Goal: Share content

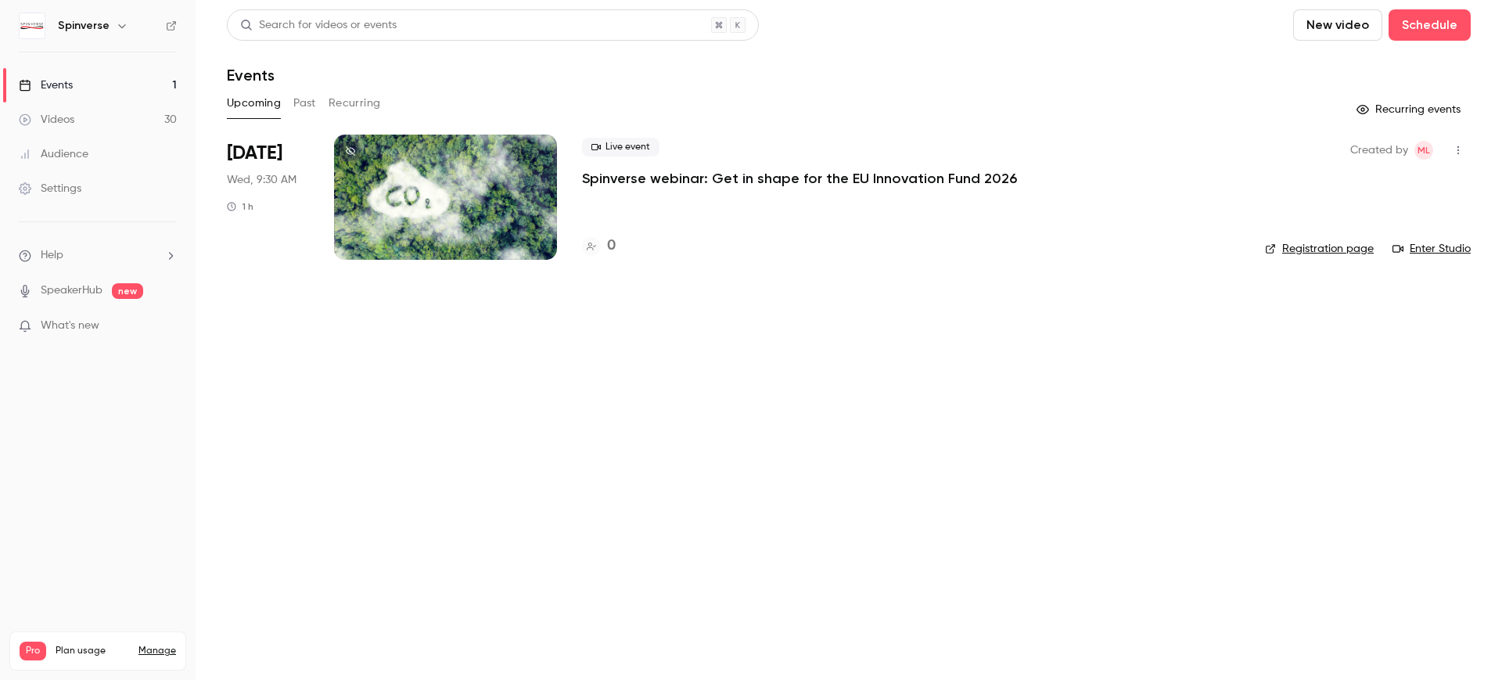
click at [751, 180] on p "Spinverse webinar: Get in shape for the EU Innovation Fund 2026" at bounding box center [799, 178] width 435 height 19
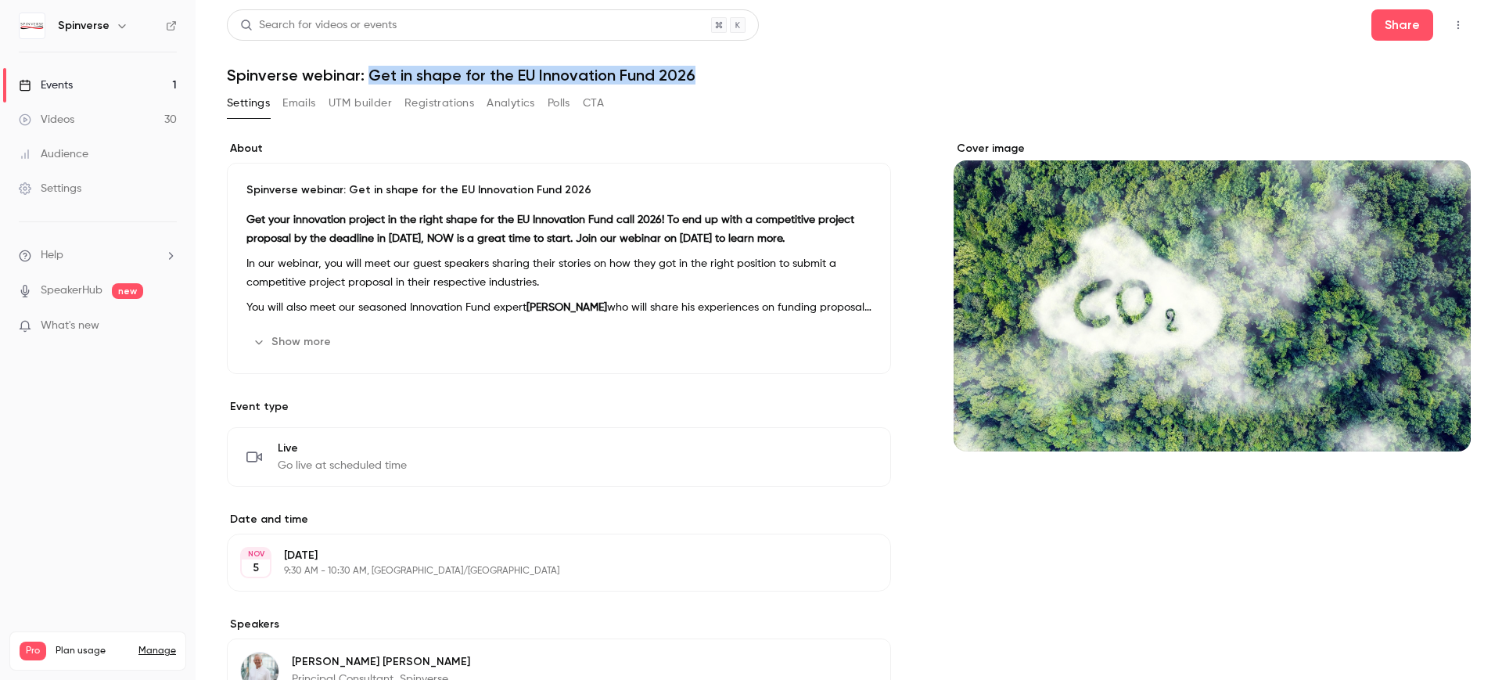
drag, startPoint x: 608, startPoint y: 63, endPoint x: 372, endPoint y: 80, distance: 236.8
click at [372, 80] on h1 "Spinverse webinar: Get in shape for the EU Innovation Fund 2026" at bounding box center [849, 75] width 1244 height 19
copy h1 "Get in shape for the EU Innovation Fund 2026"
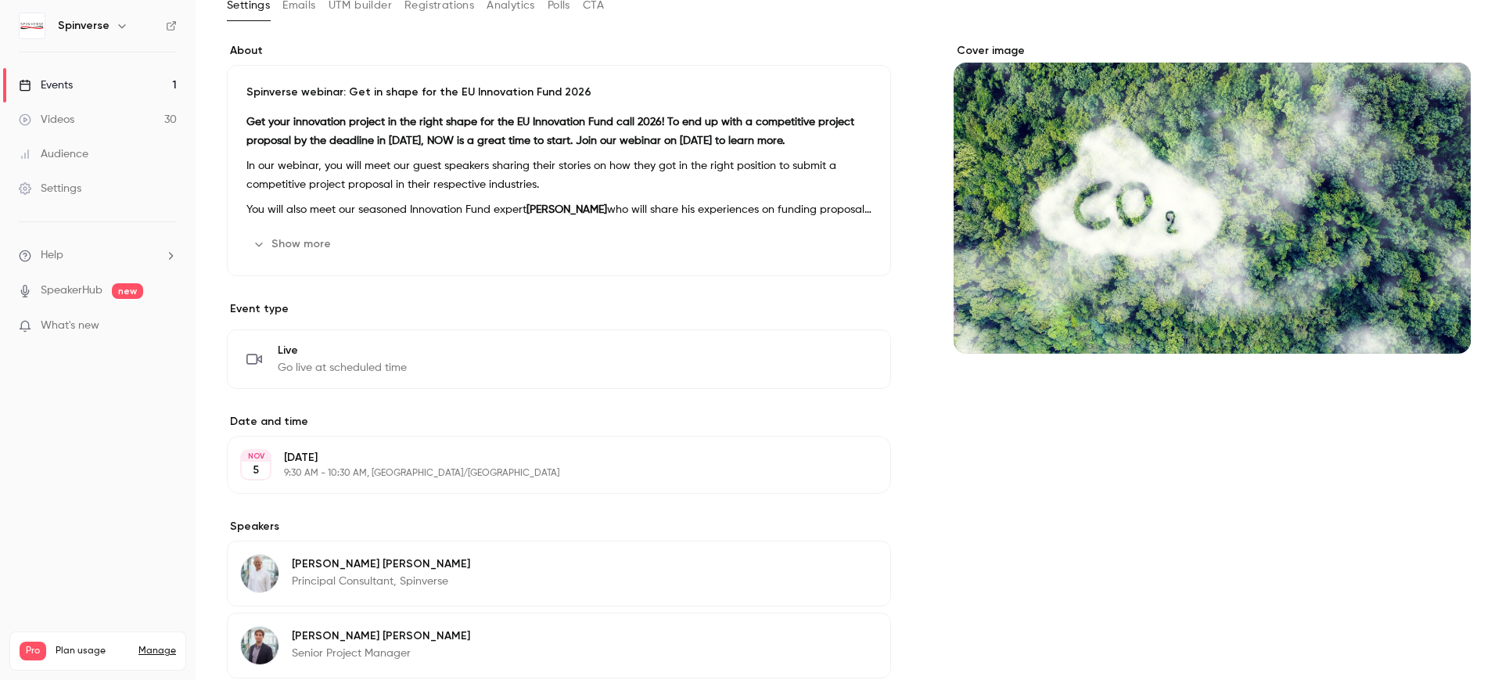
click at [336, 246] on button "Show more" at bounding box center [293, 244] width 94 height 25
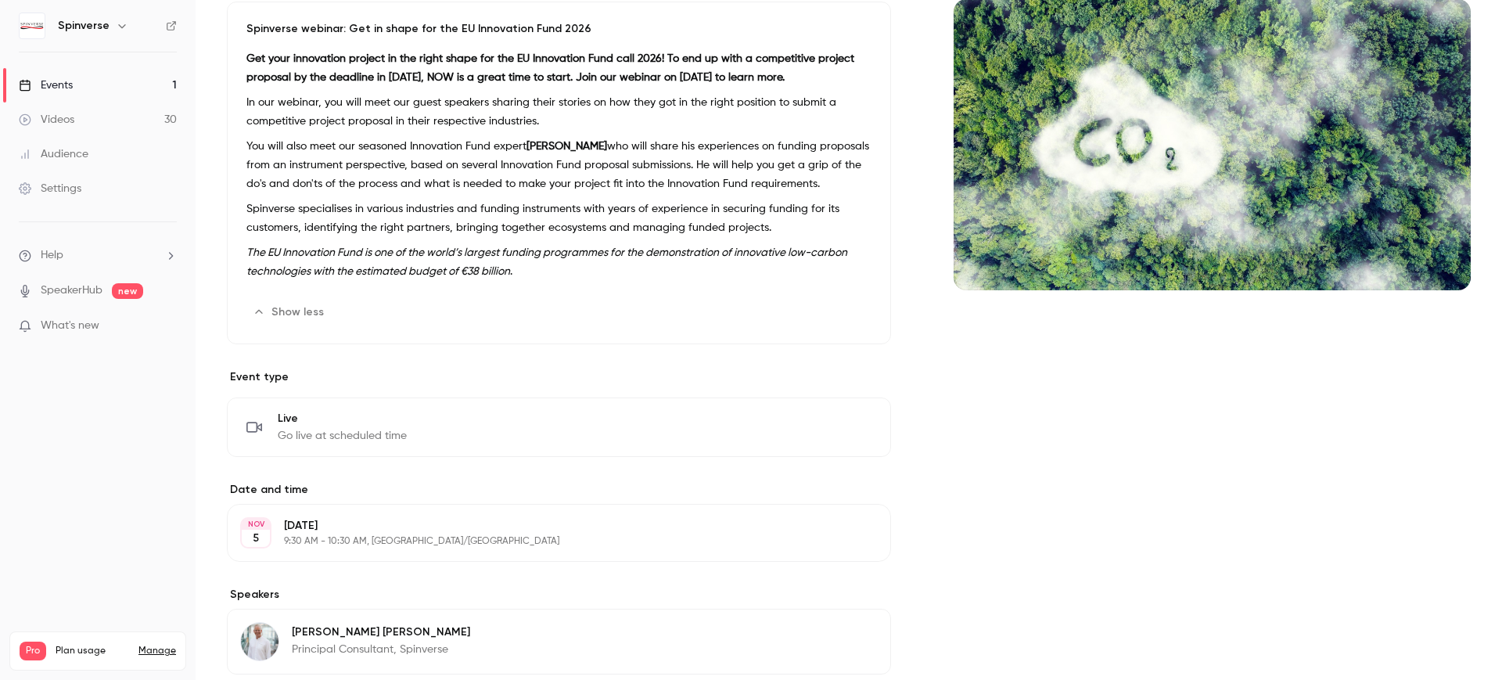
scroll to position [0, 0]
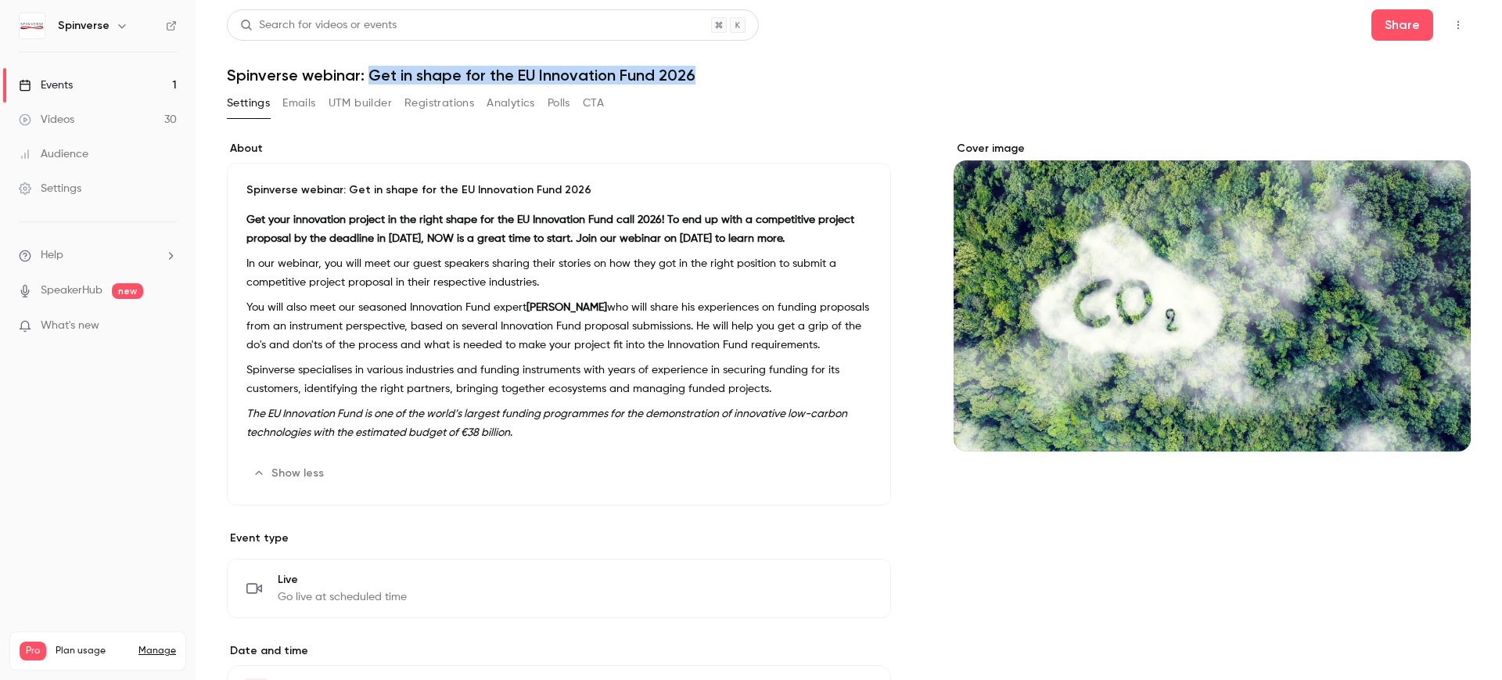
click at [1446, 33] on button "button" at bounding box center [1458, 25] width 25 height 25
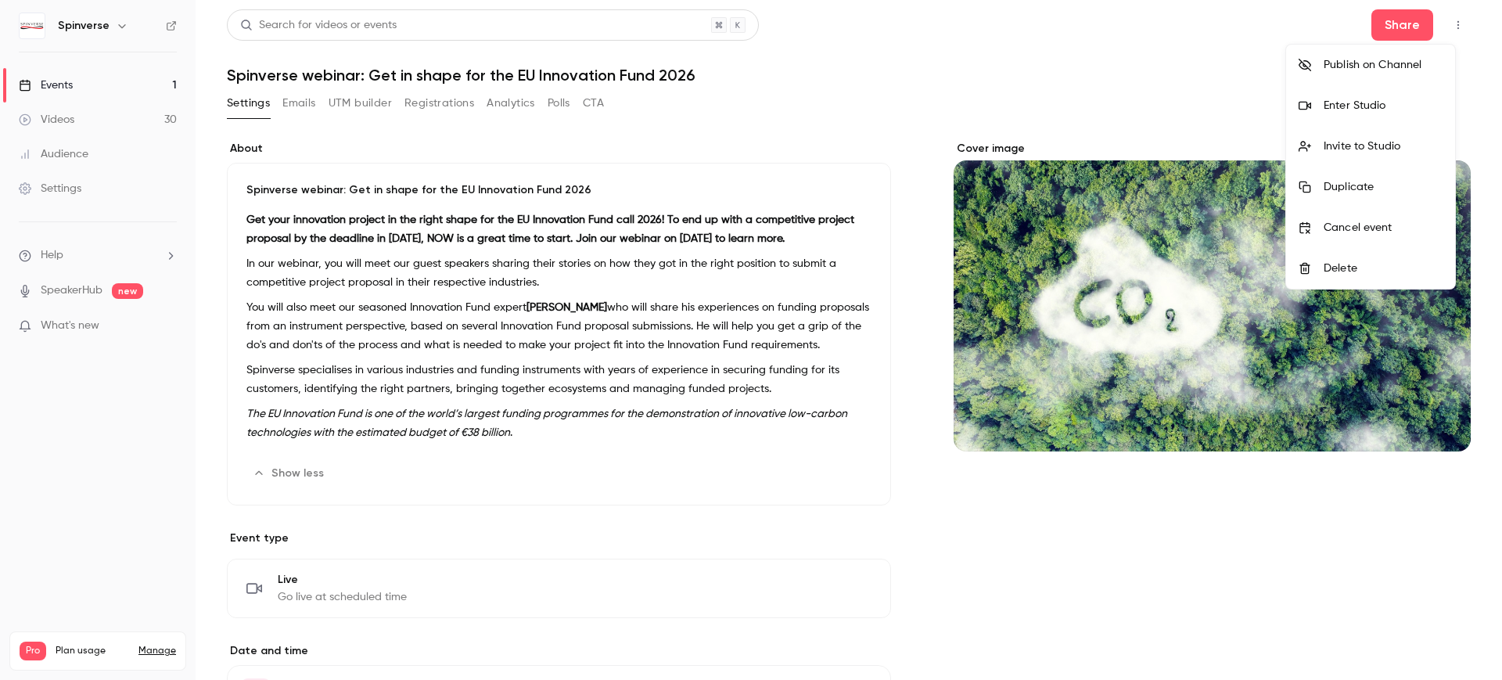
click at [1385, 24] on div at bounding box center [751, 340] width 1502 height 680
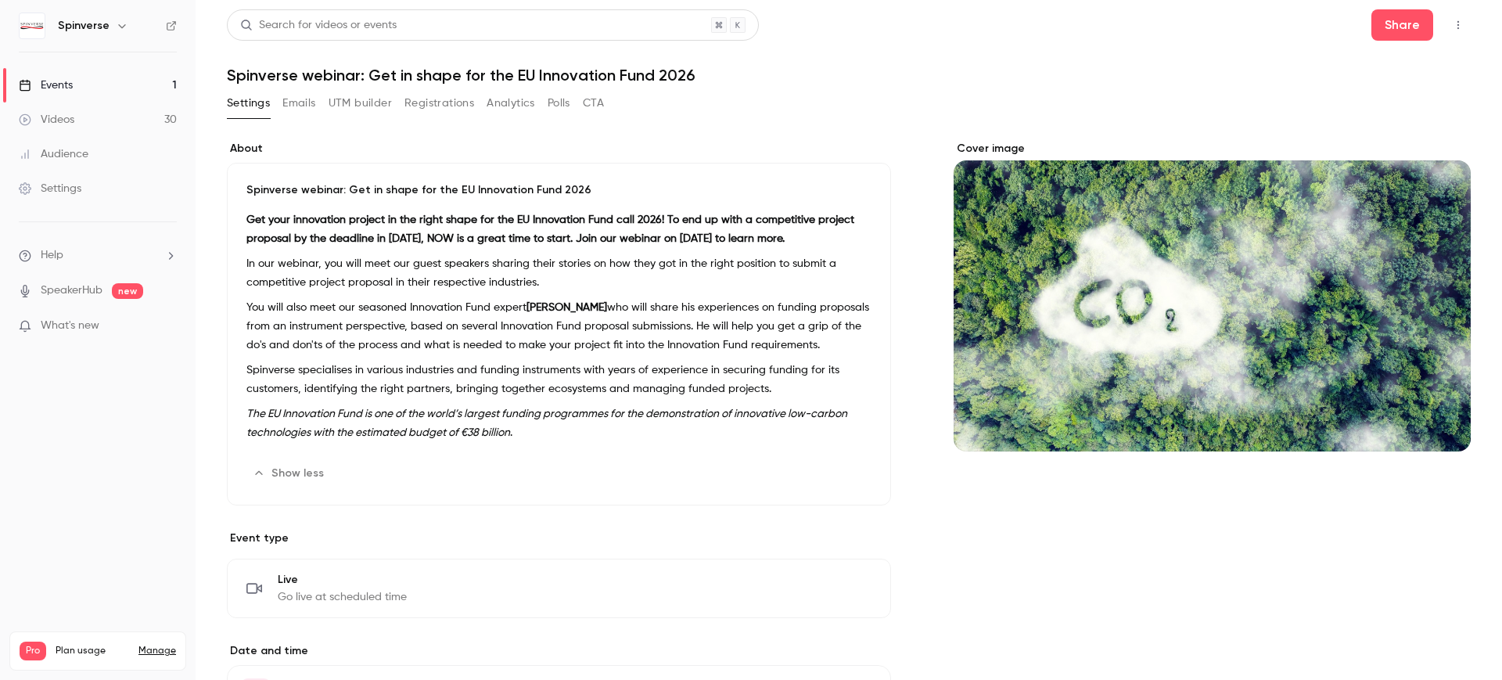
click at [1385, 24] on button "Share" at bounding box center [1402, 24] width 62 height 31
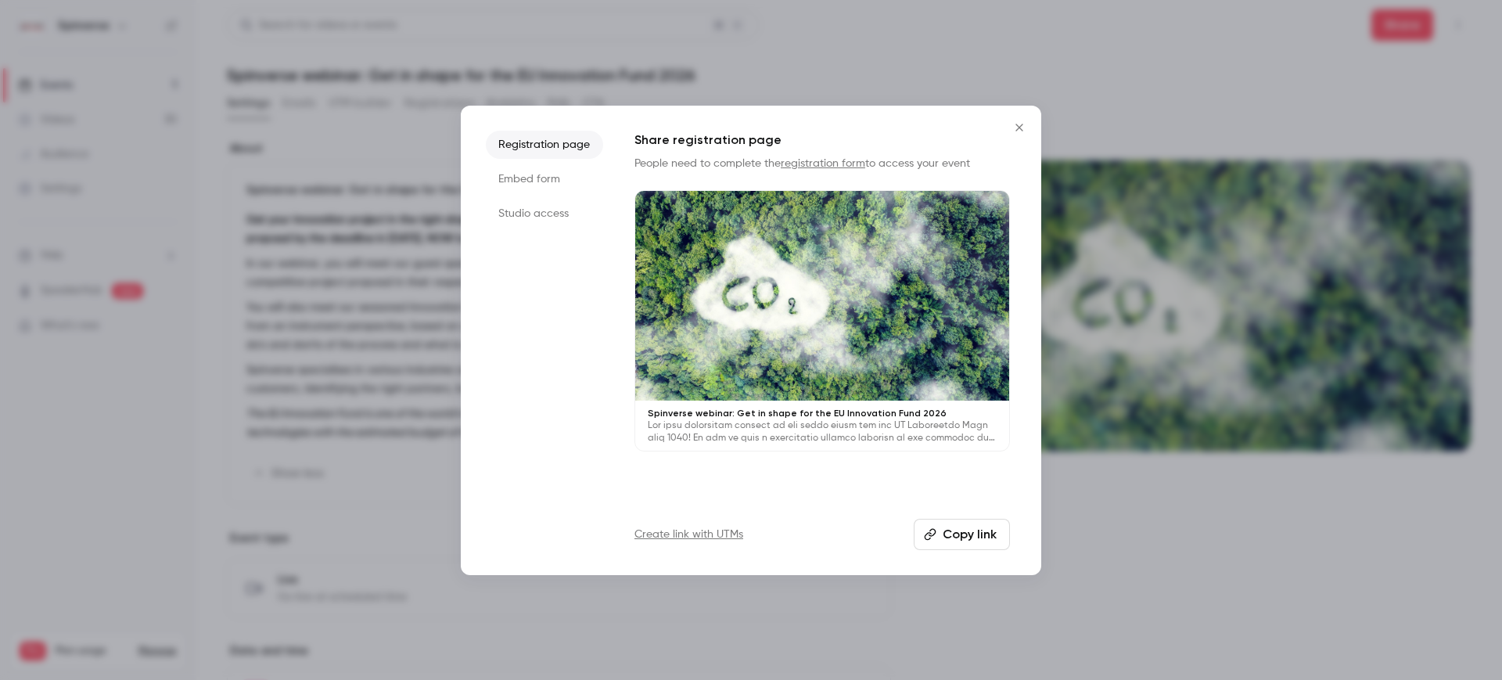
click at [971, 540] on button "Copy link" at bounding box center [962, 534] width 96 height 31
